Goal: Transaction & Acquisition: Download file/media

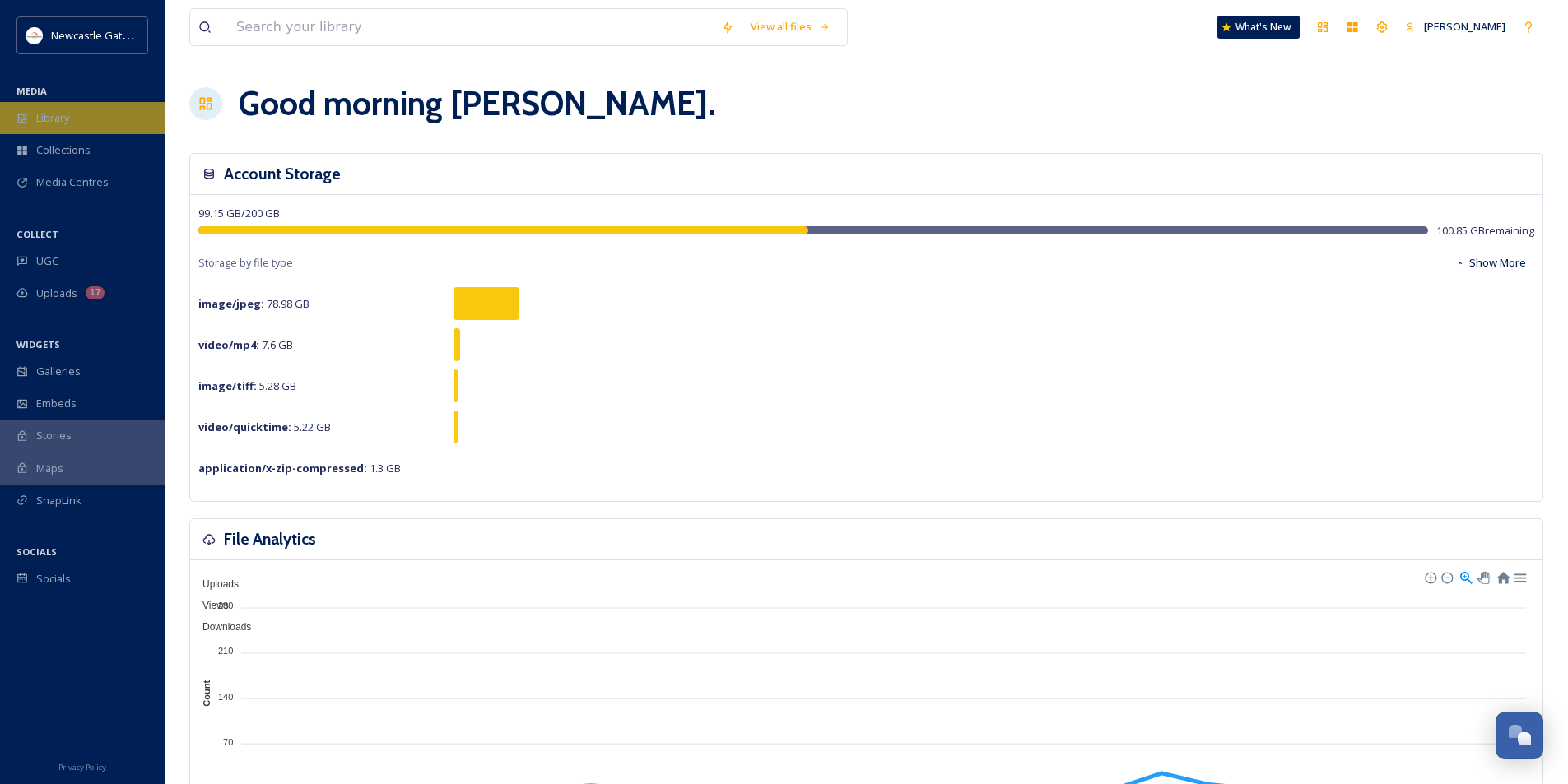
click at [64, 120] on span "Library" at bounding box center [52, 118] width 33 height 15
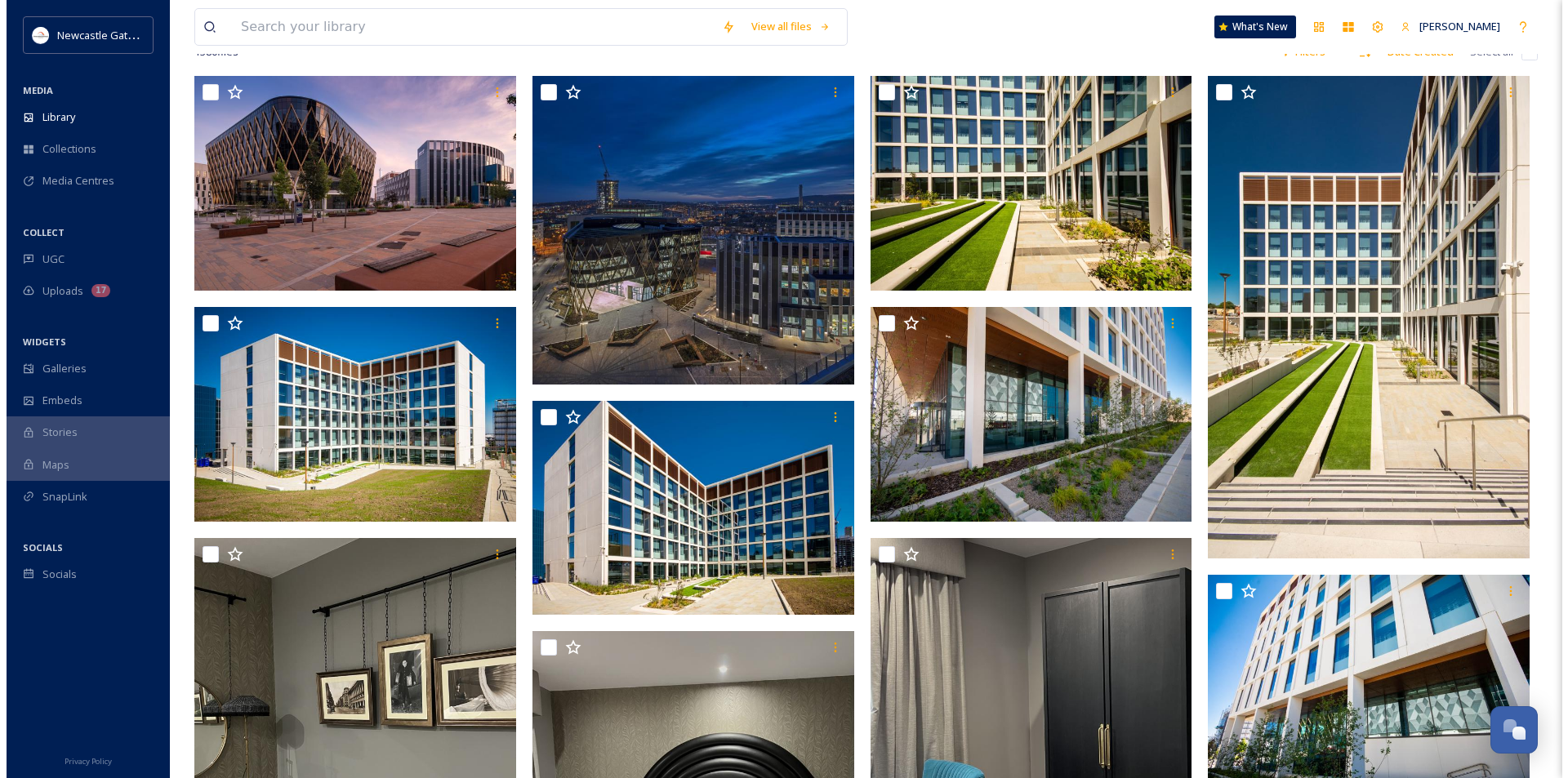
scroll to position [81, 0]
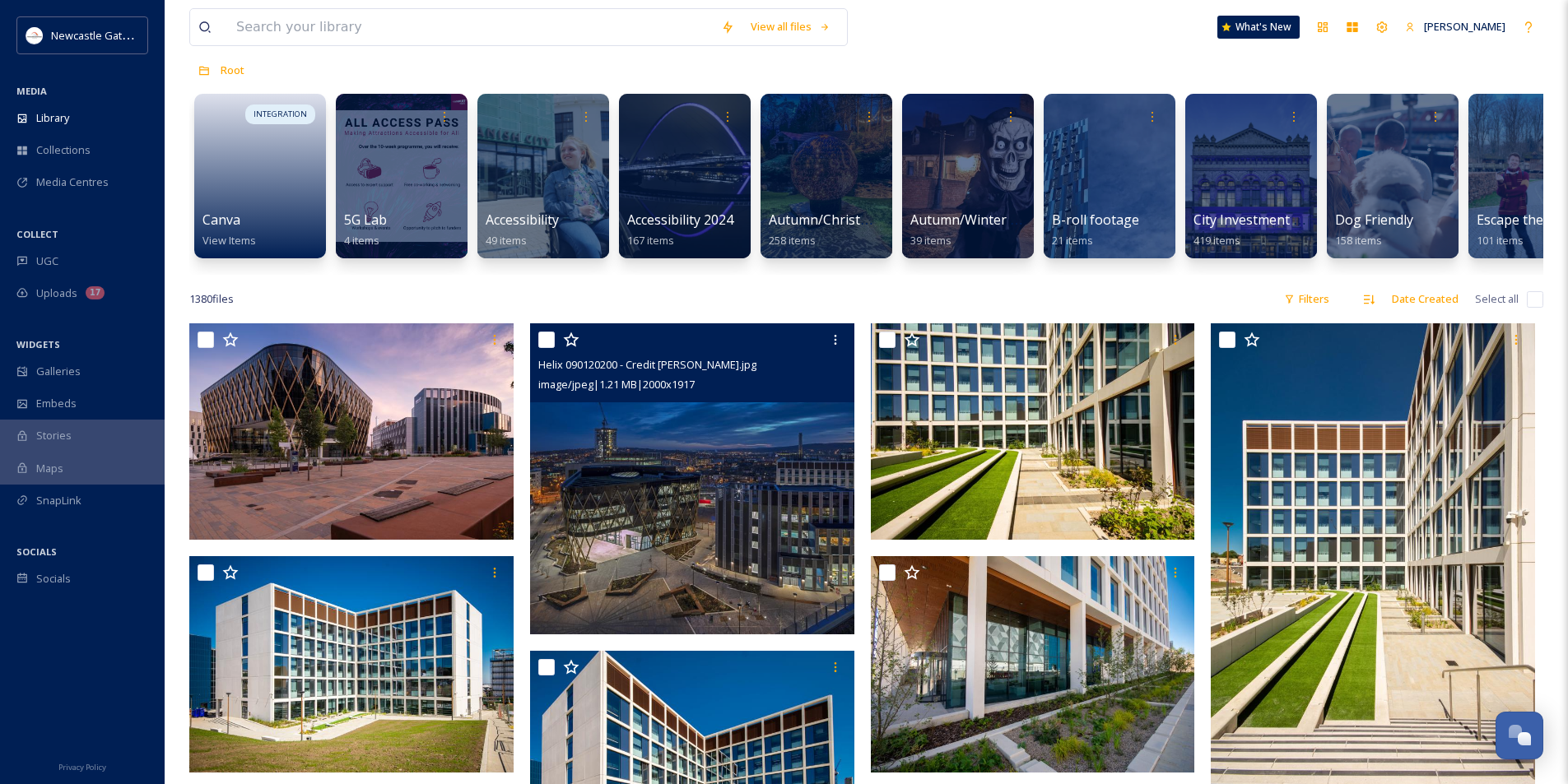
click at [688, 533] on img at bounding box center [692, 478] width 324 height 311
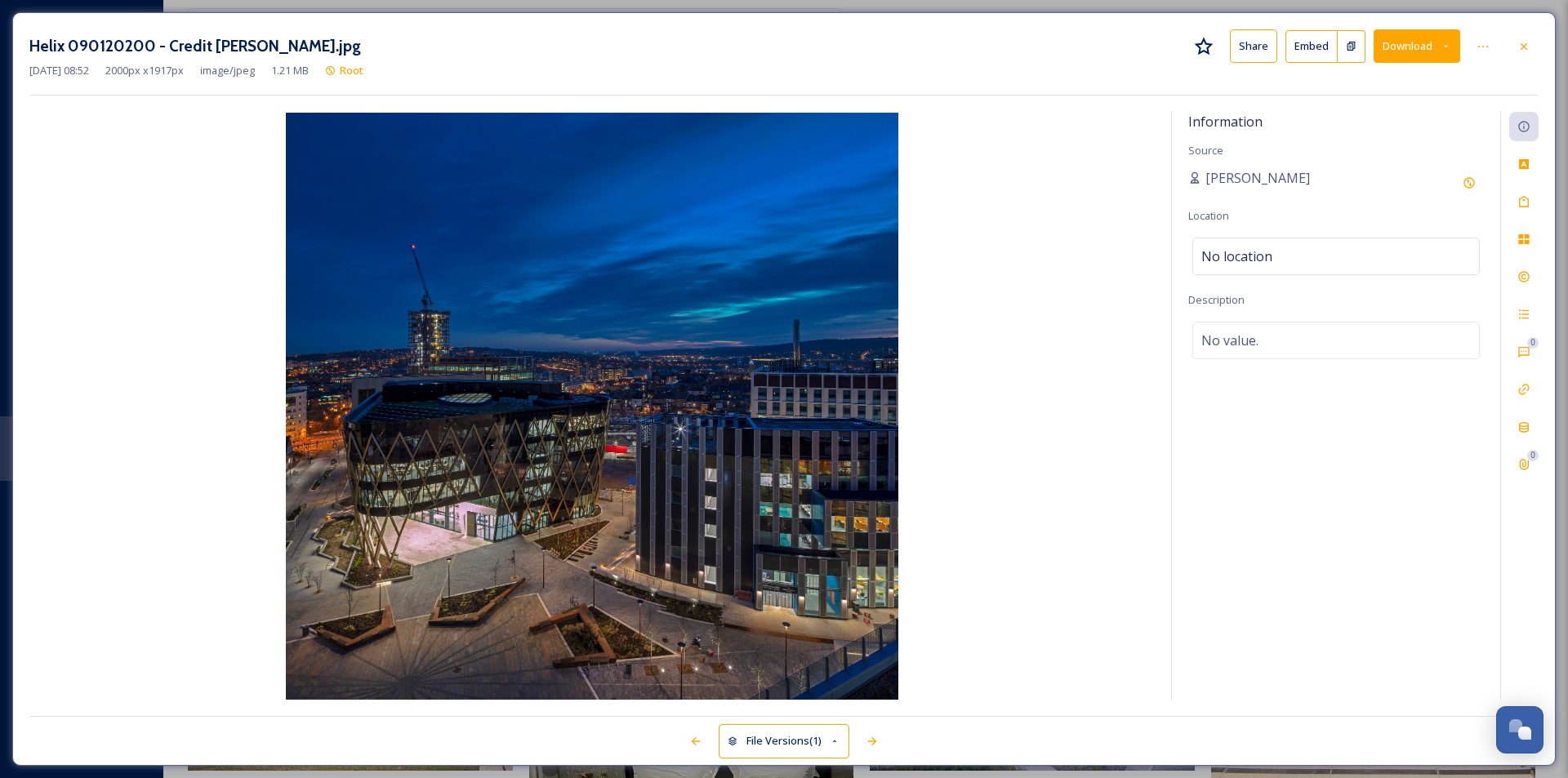
click at [1418, 49] on button "Download" at bounding box center [1418, 45] width 87 height 33
click at [1375, 86] on span "Download Original (2000 x 1917)" at bounding box center [1371, 83] width 154 height 15
click at [1051, 48] on div "Helix 090120200 - Credit [PERSON_NAME].jpg Share Embed Download" at bounding box center [784, 45] width 1509 height 33
